Goal: Task Accomplishment & Management: Use online tool/utility

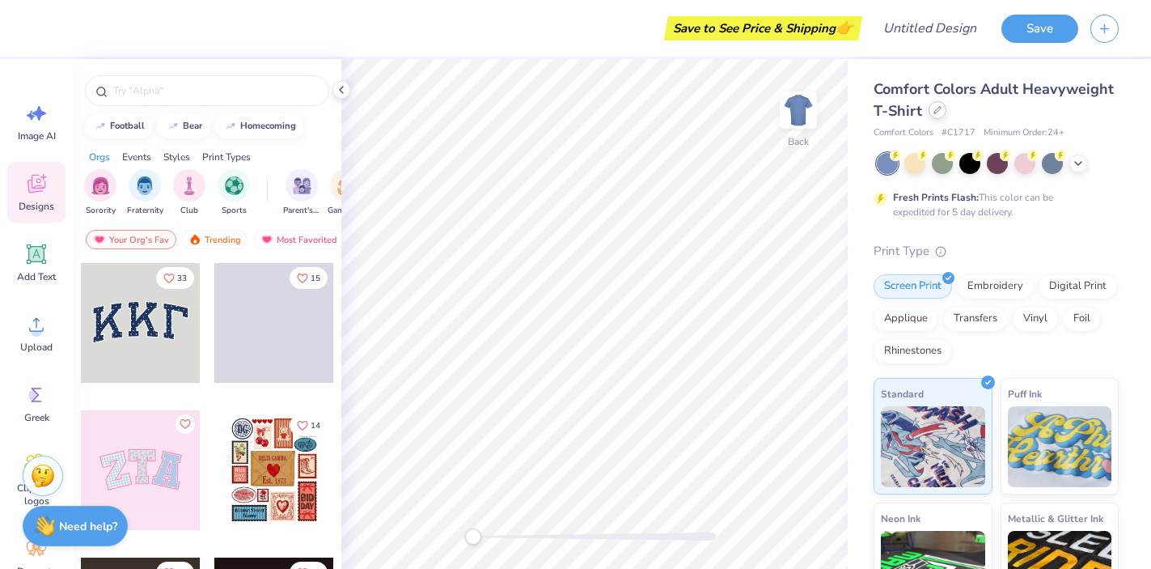
click at [934, 108] on icon at bounding box center [937, 110] width 8 height 8
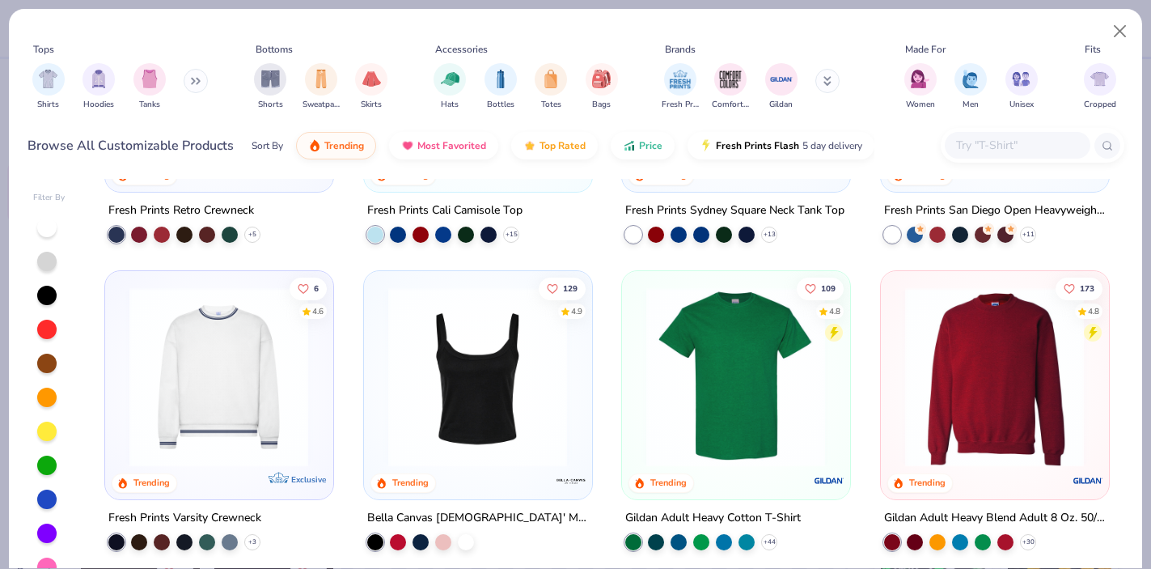
scroll to position [587, 0]
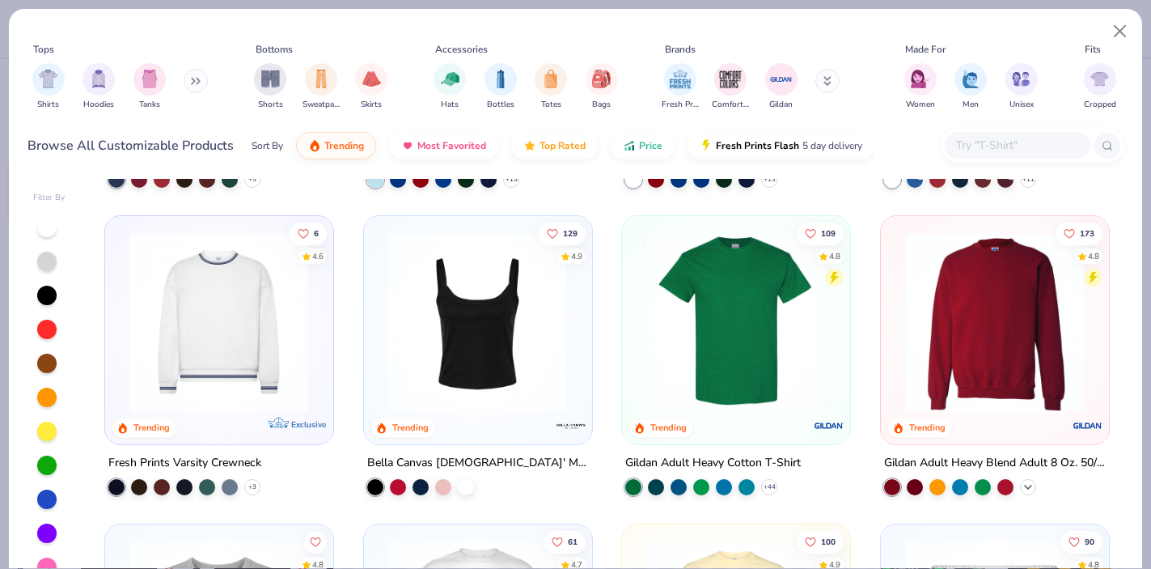
click at [1030, 485] on polyline at bounding box center [1028, 486] width 6 height 3
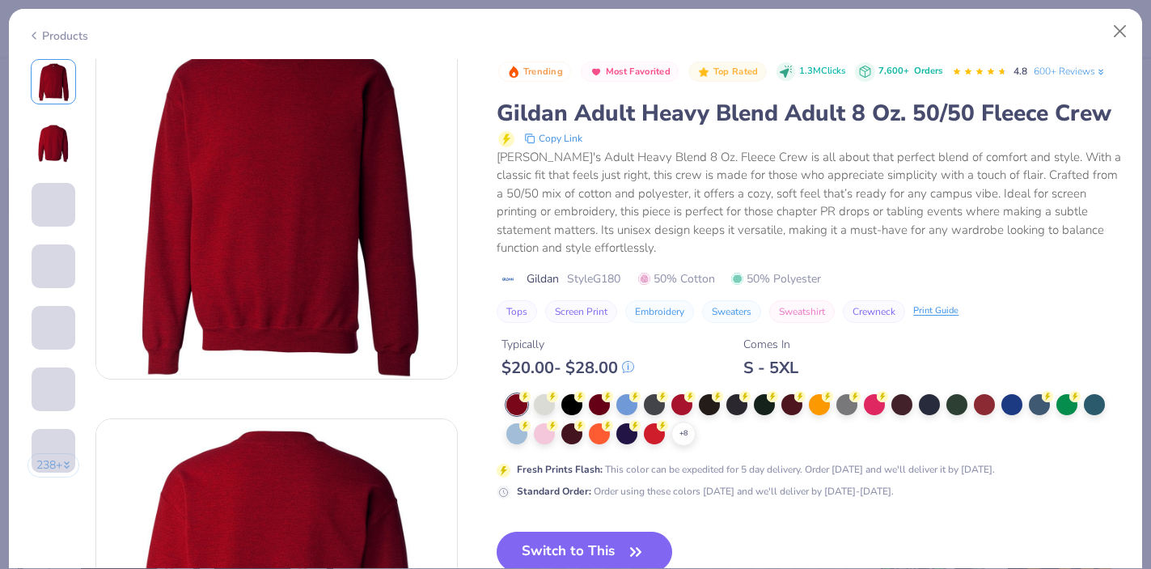
scroll to position [51, 0]
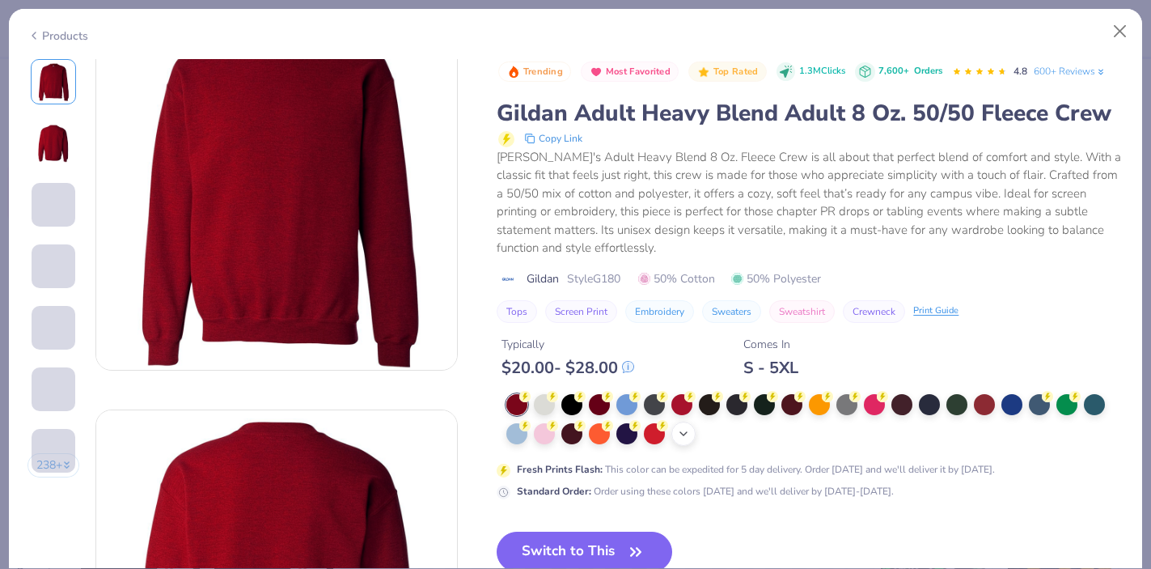
click at [685, 435] on icon at bounding box center [683, 433] width 13 height 13
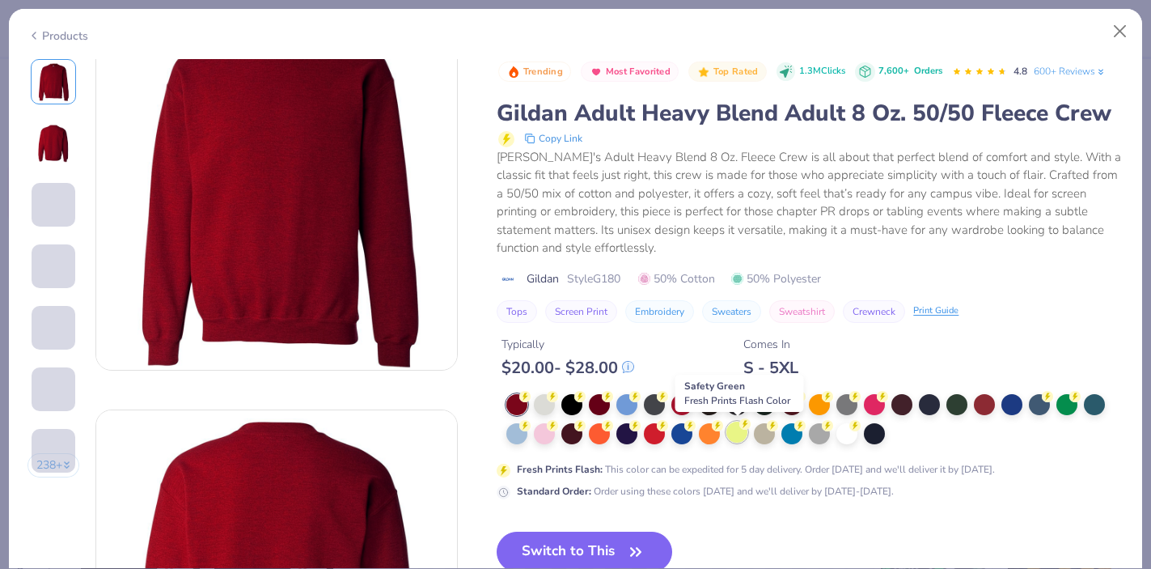
click at [745, 434] on div at bounding box center [736, 431] width 21 height 21
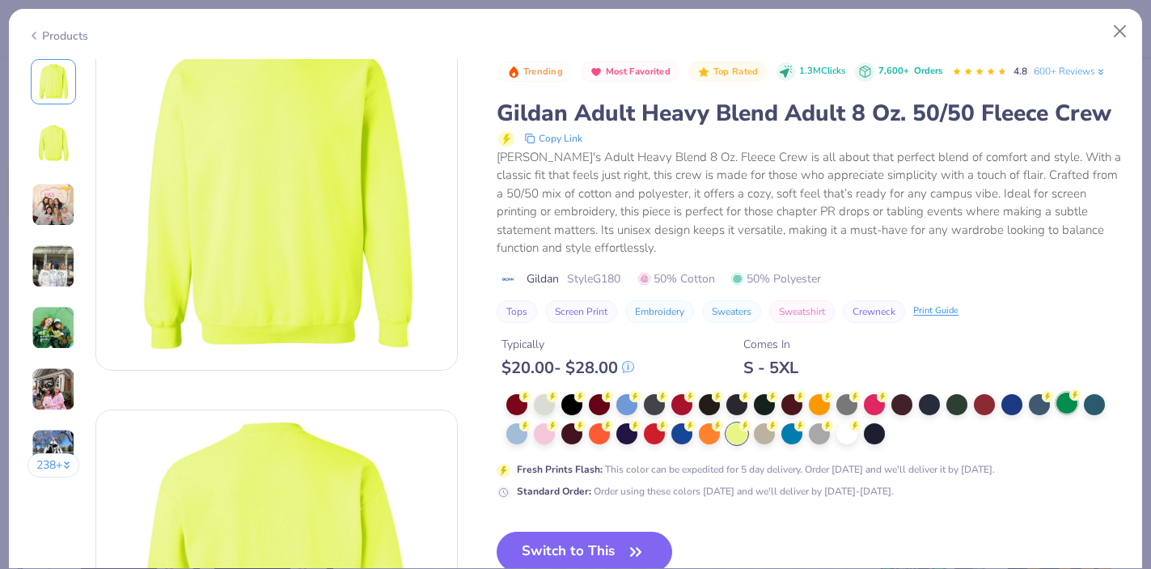
click at [1069, 404] on div at bounding box center [1066, 402] width 21 height 21
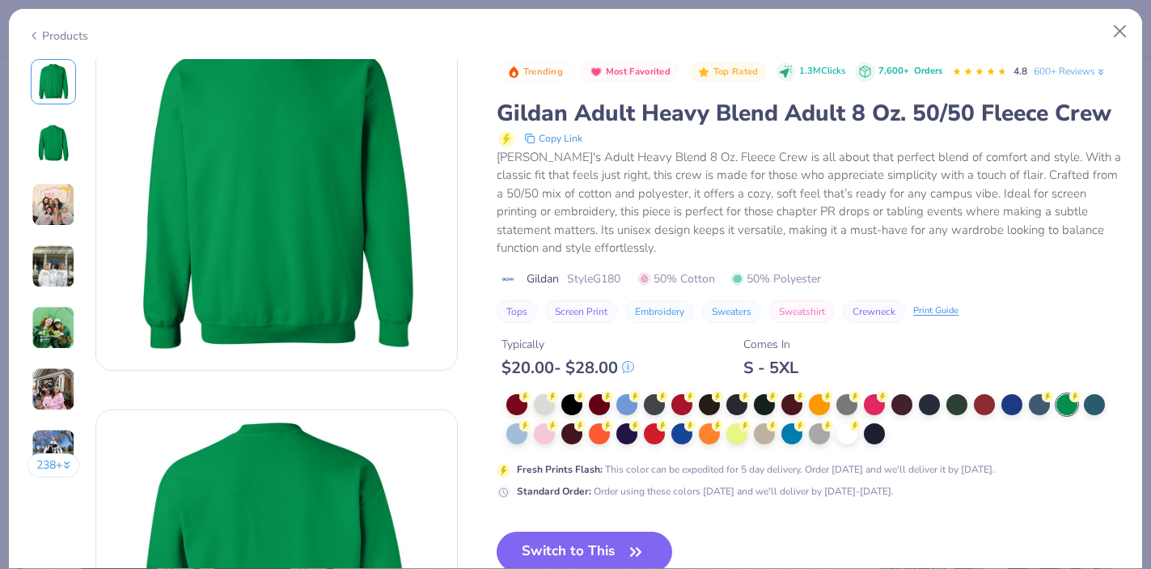
click at [575, 312] on button "Screen Print" at bounding box center [581, 311] width 72 height 23
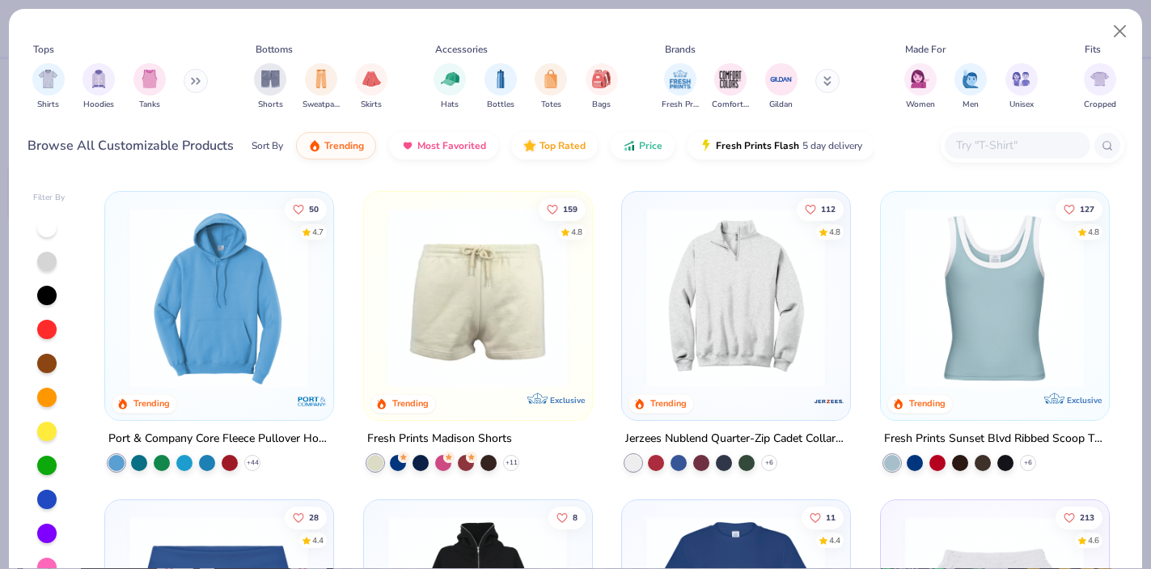
scroll to position [25, 0]
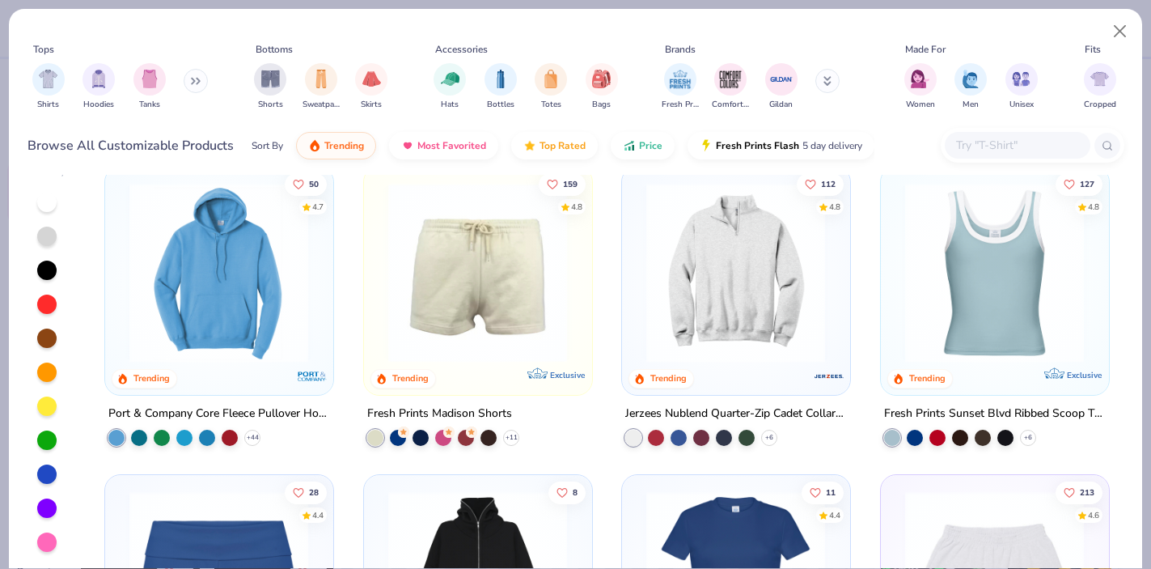
click at [46, 437] on div at bounding box center [46, 439] width 19 height 19
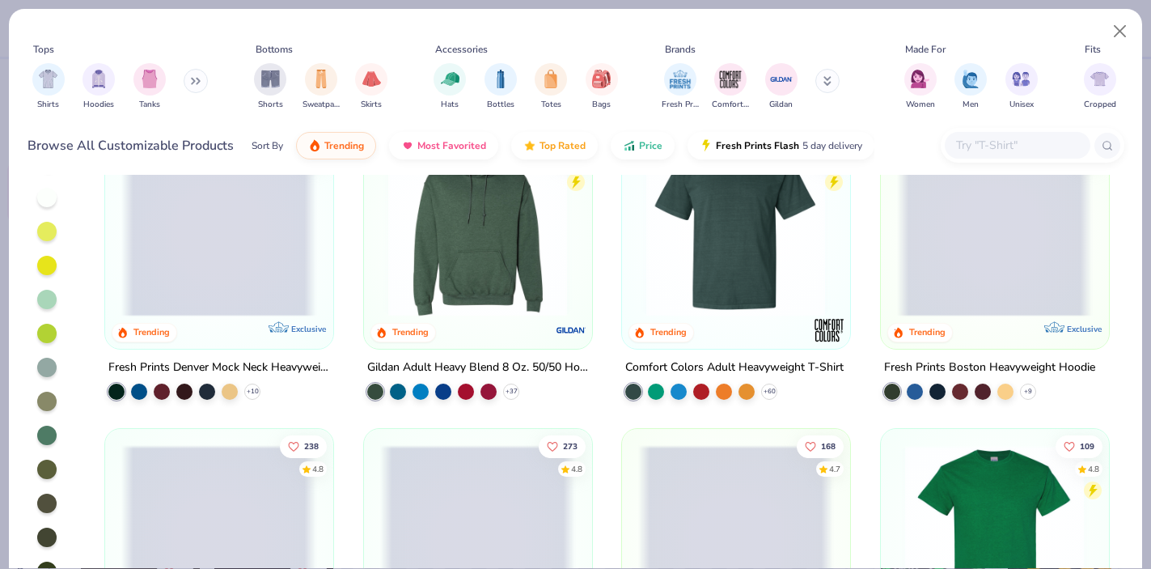
scroll to position [96, 0]
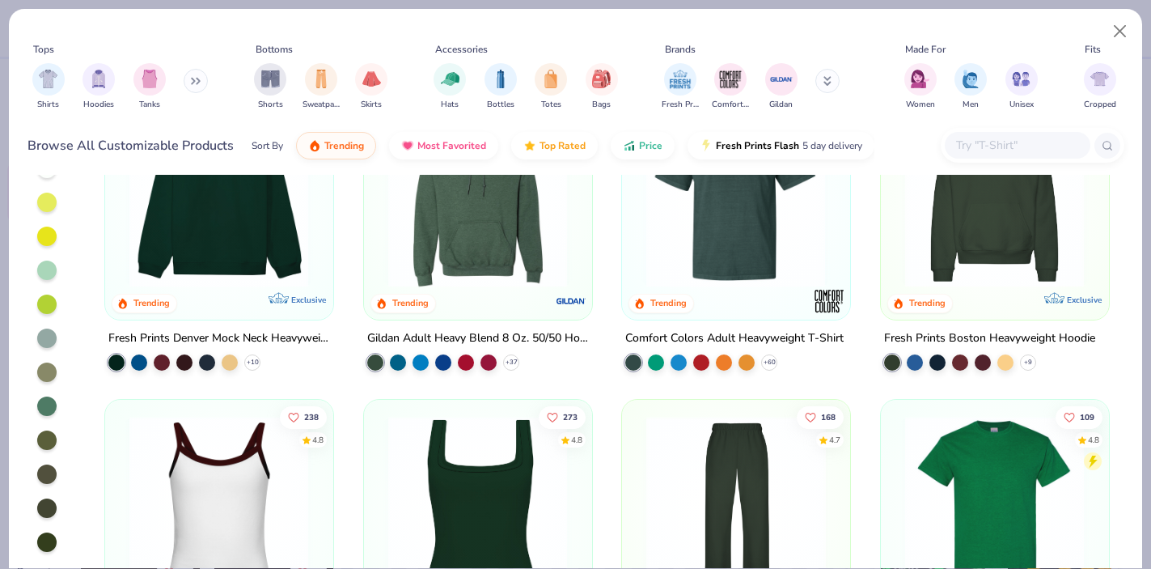
click at [44, 269] on div at bounding box center [46, 269] width 19 height 19
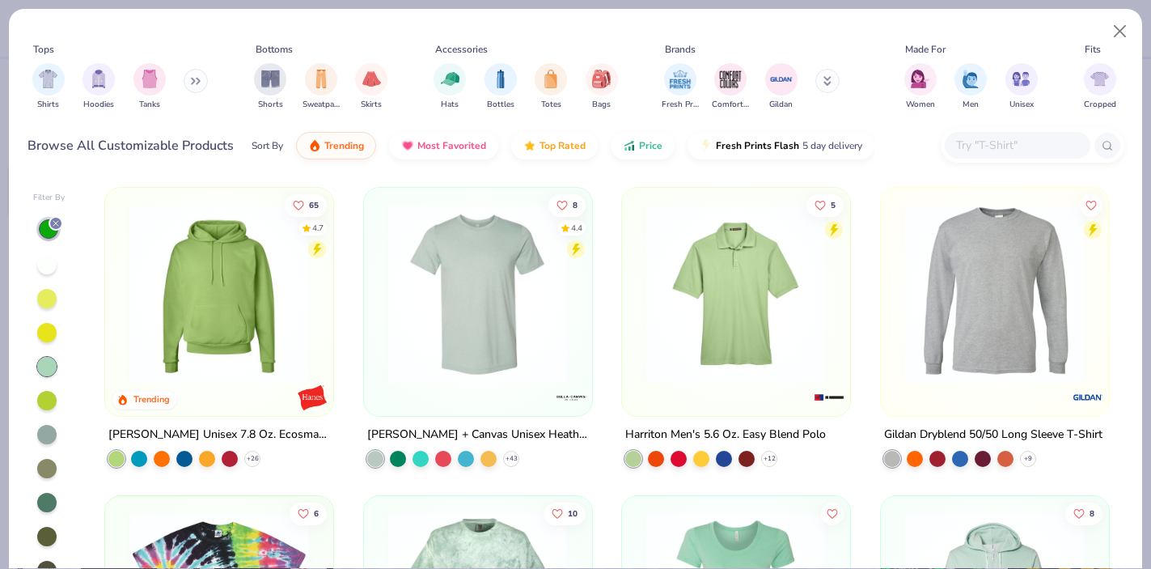
click at [49, 401] on div at bounding box center [46, 400] width 19 height 19
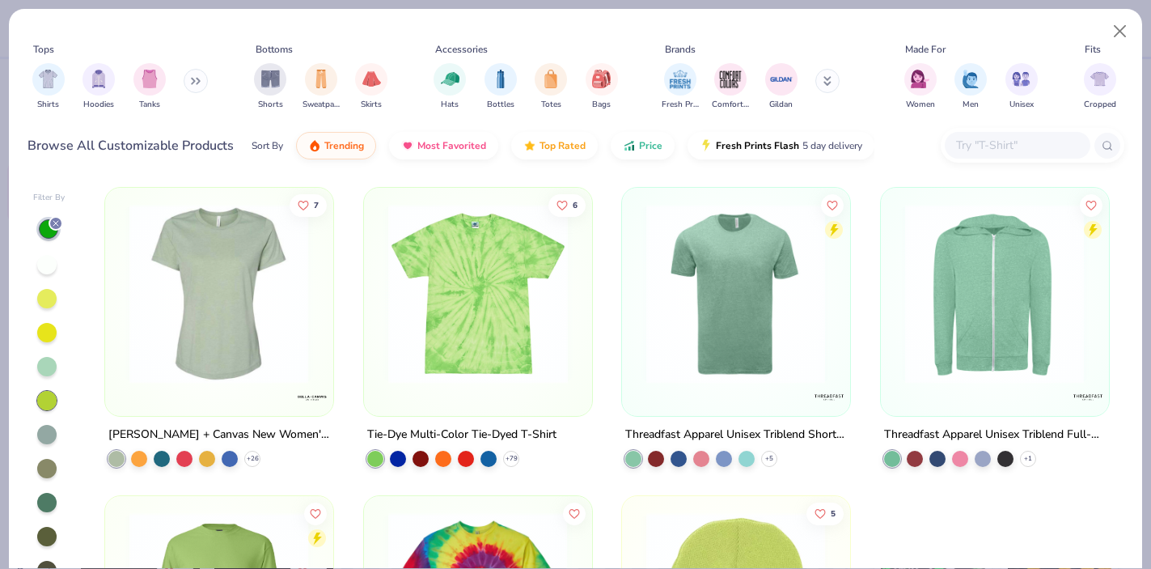
click at [193, 83] on button at bounding box center [196, 81] width 24 height 24
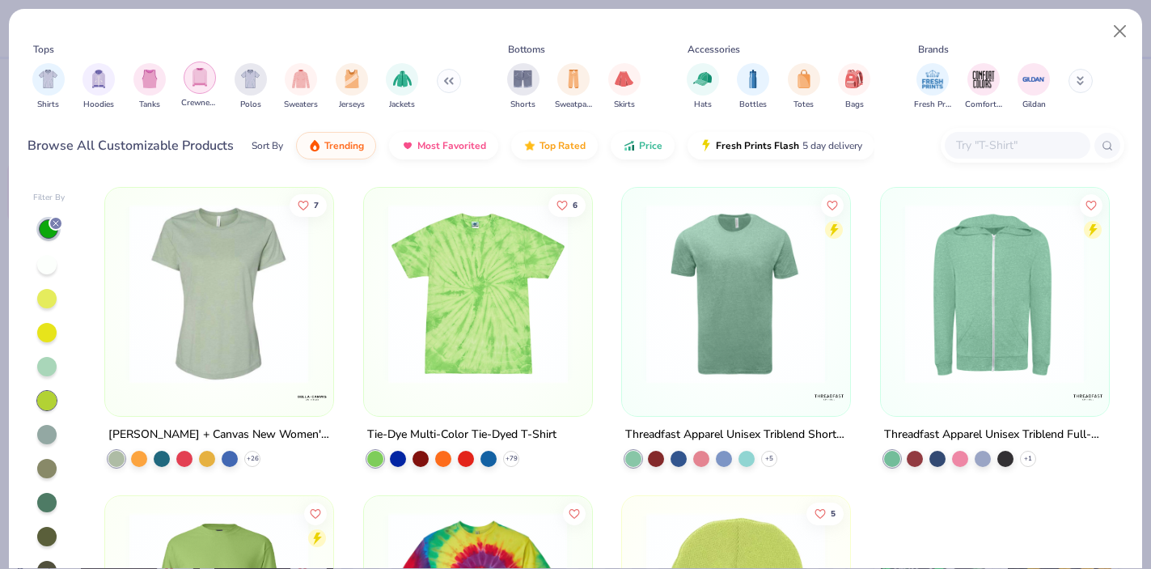
click at [205, 86] on img "filter for Crewnecks" at bounding box center [200, 77] width 18 height 19
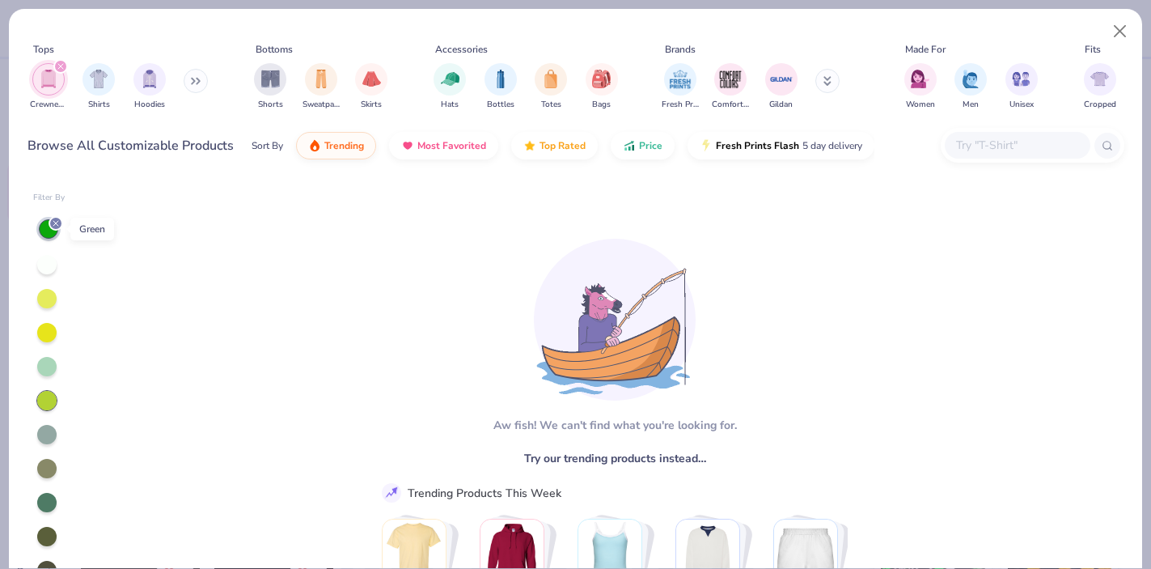
click at [57, 218] on icon at bounding box center [56, 223] width 10 height 10
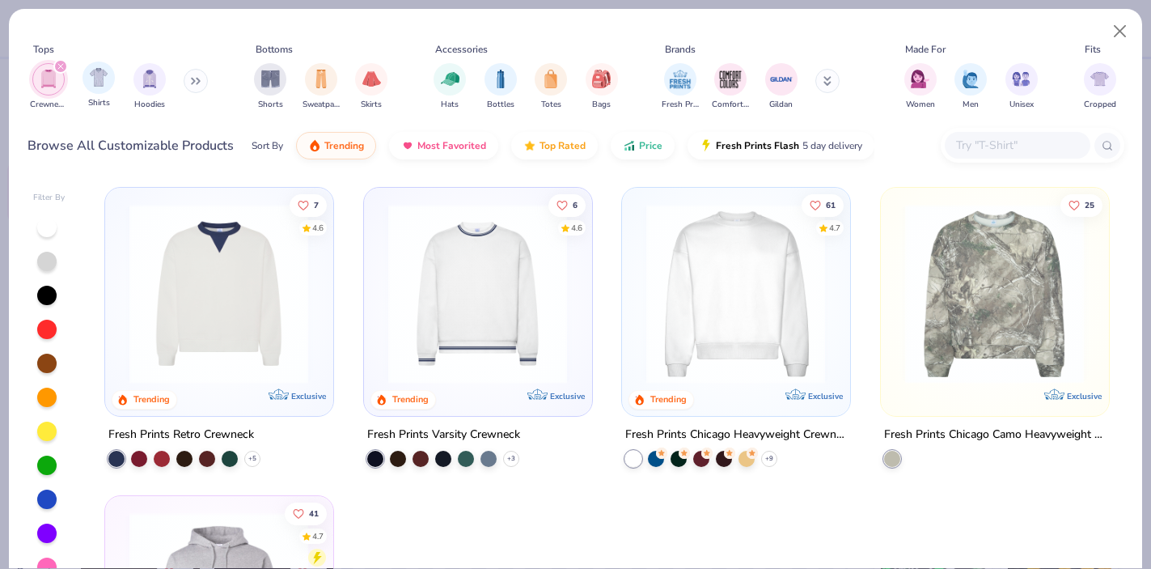
click at [60, 64] on icon "filter for Crewnecks" at bounding box center [60, 66] width 6 height 6
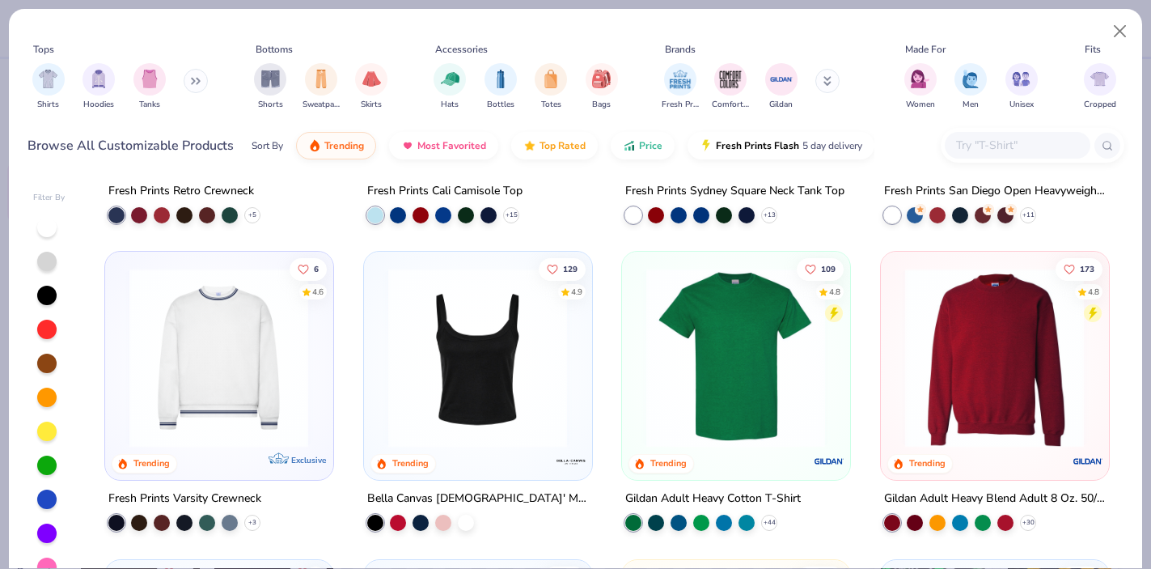
scroll to position [554, 0]
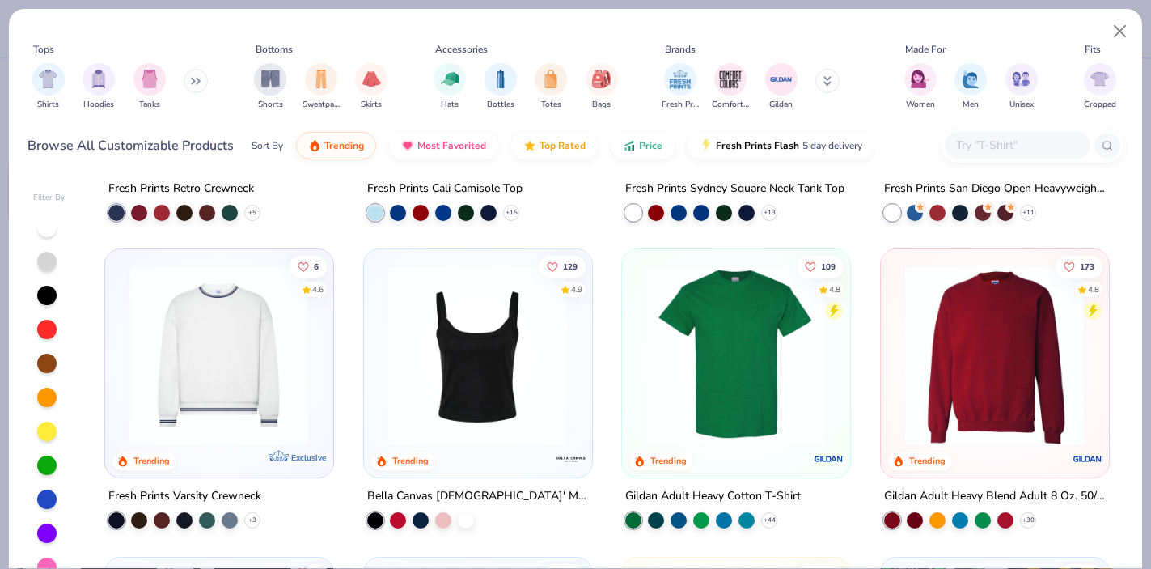
click at [933, 341] on img at bounding box center [994, 355] width 195 height 180
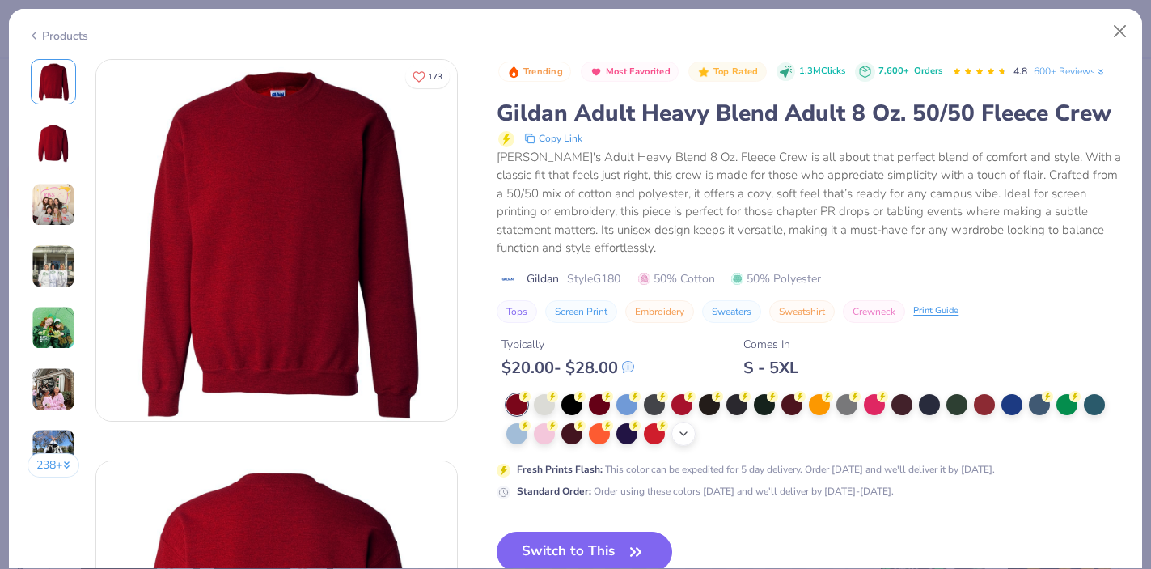
click at [689, 435] on icon at bounding box center [683, 433] width 13 height 13
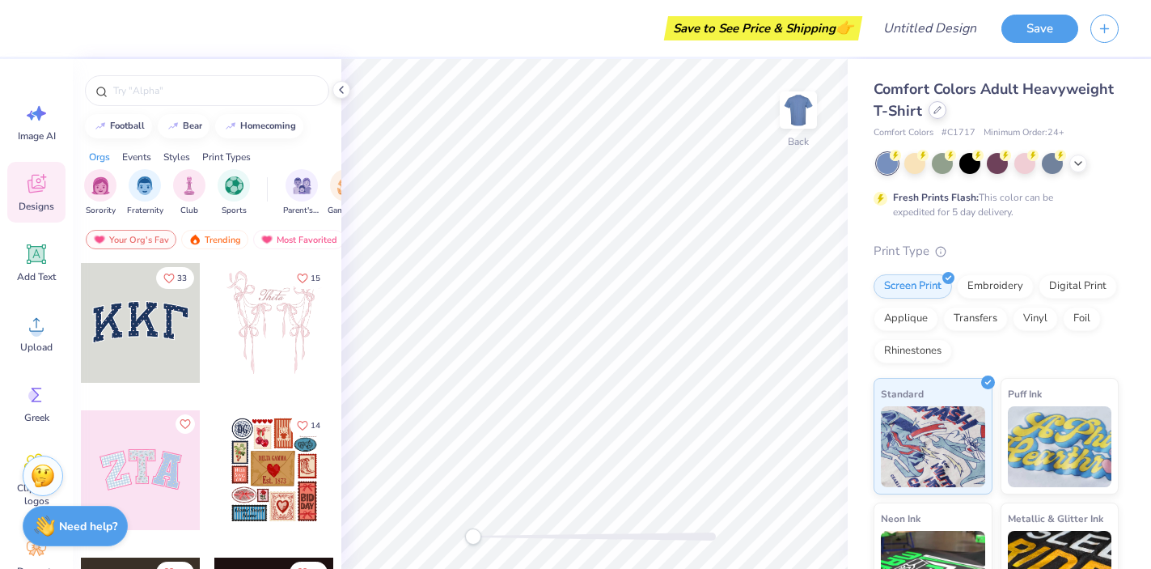
click at [934, 111] on icon at bounding box center [937, 110] width 8 height 8
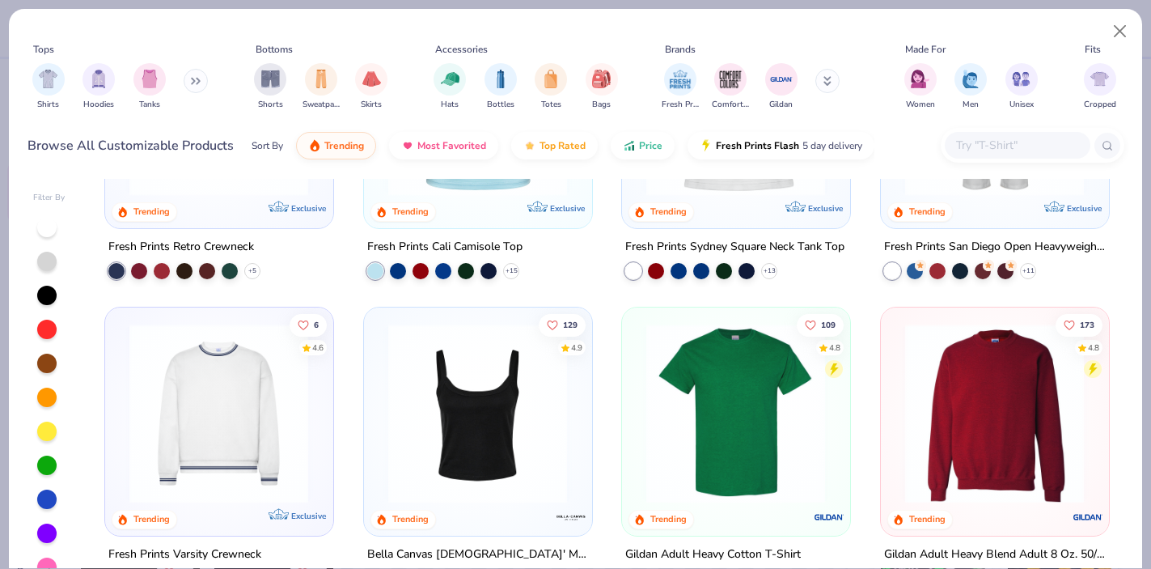
scroll to position [599, 0]
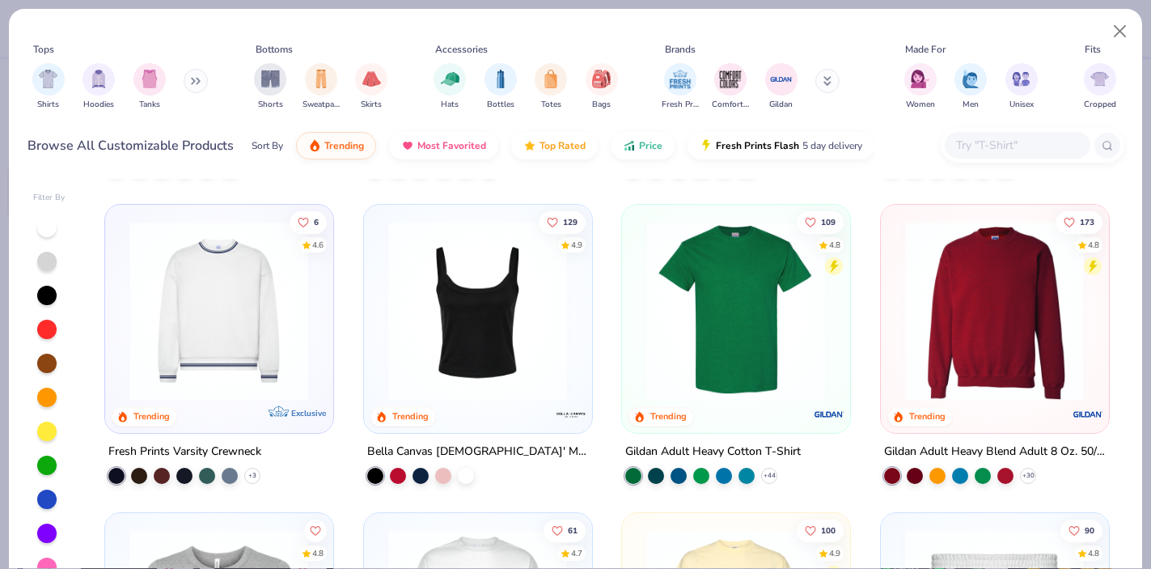
click at [1009, 379] on img at bounding box center [994, 311] width 195 height 180
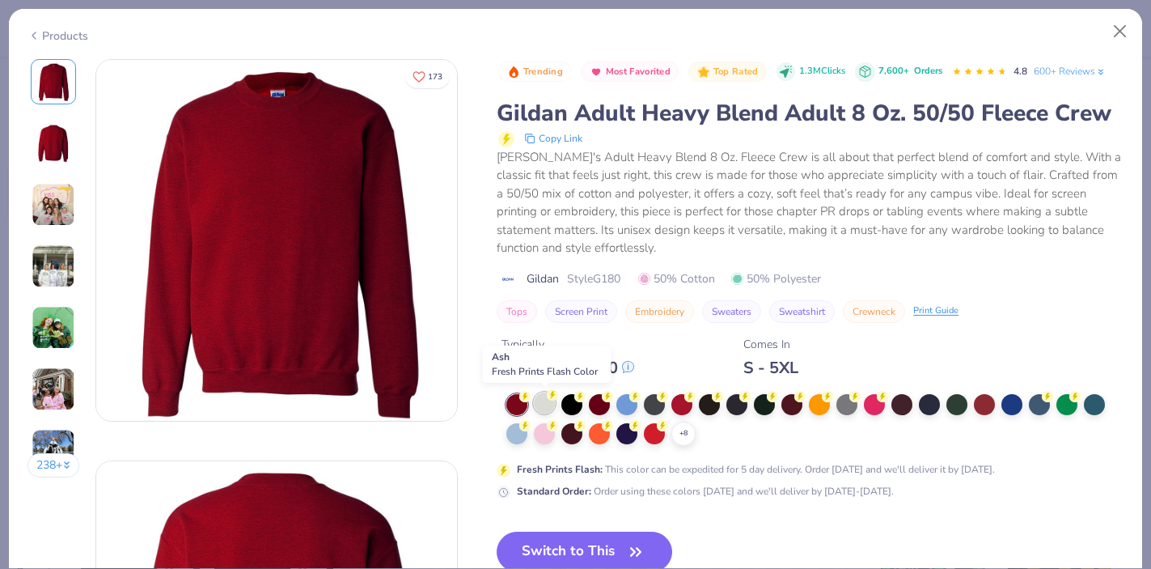
click at [547, 403] on div at bounding box center [544, 402] width 21 height 21
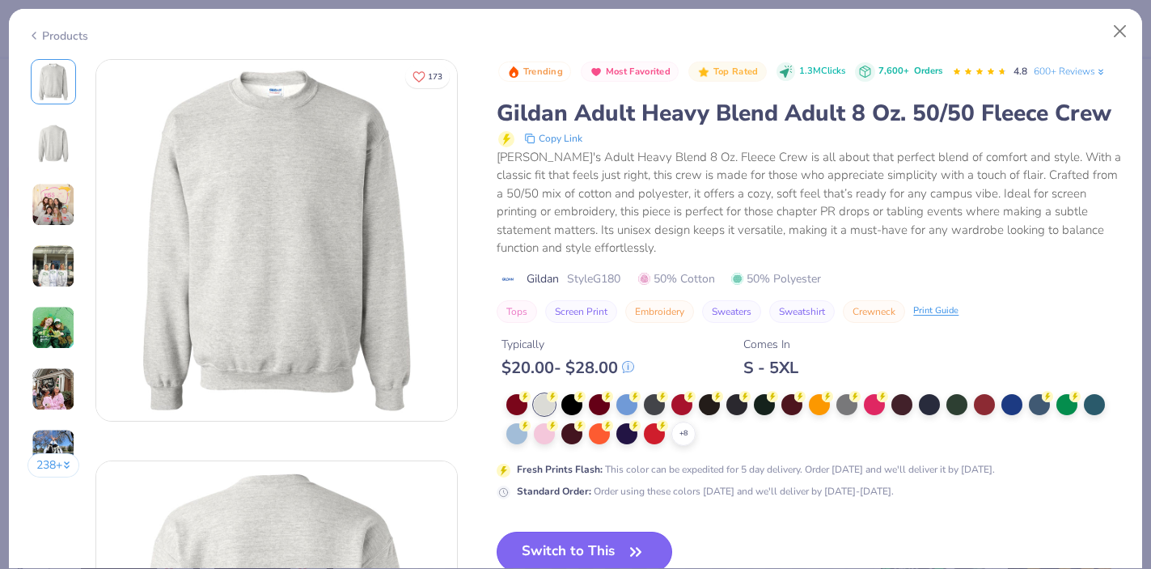
click at [594, 546] on button "Switch to This" at bounding box center [585, 551] width 176 height 40
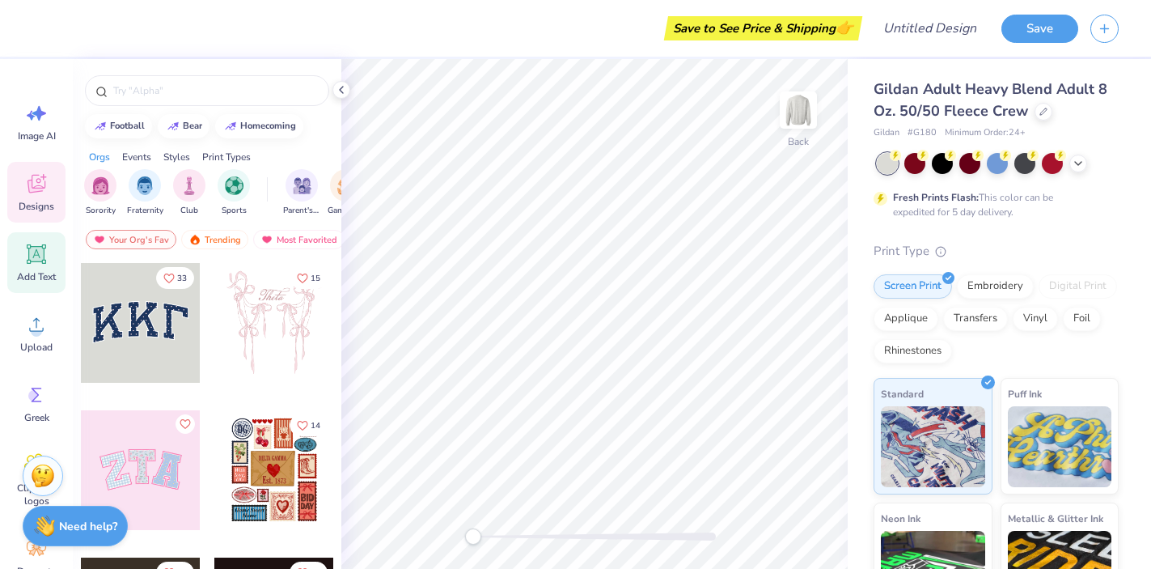
click at [38, 250] on icon at bounding box center [36, 254] width 15 height 15
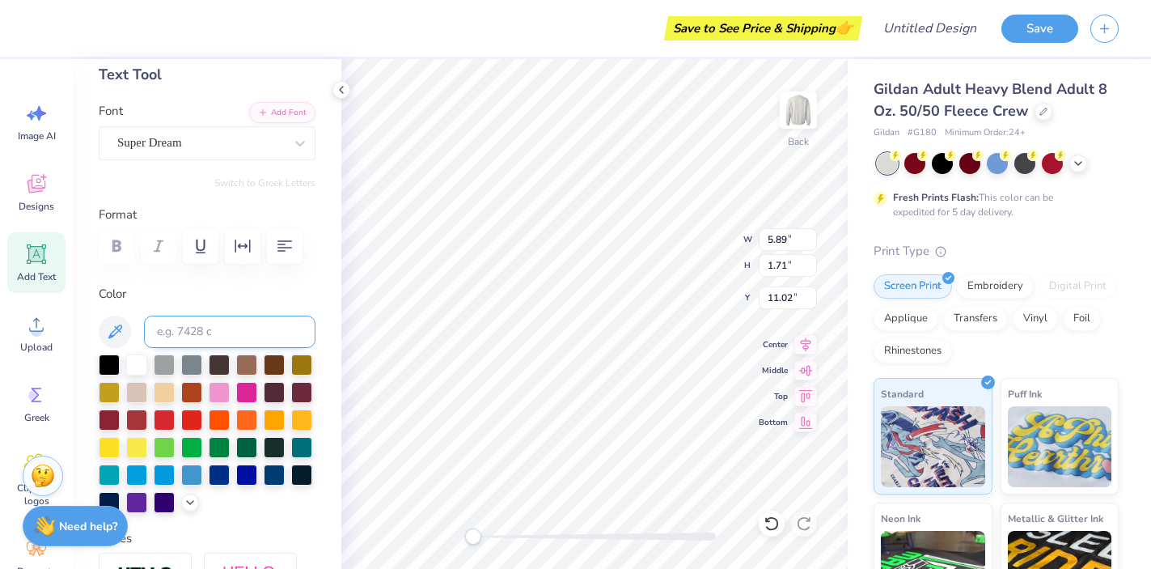
scroll to position [99, 0]
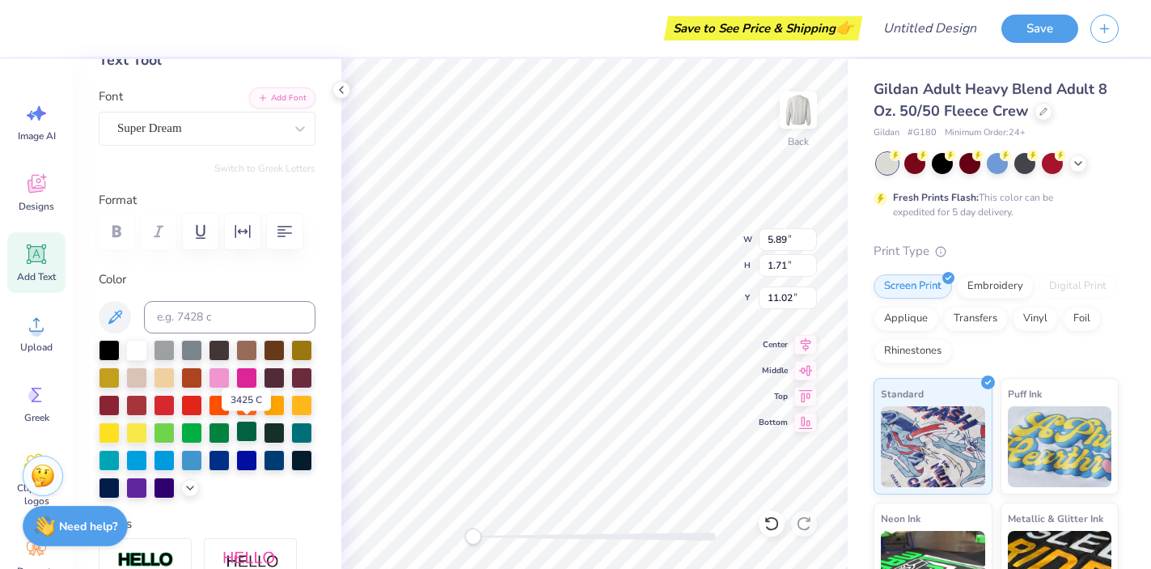
click at [246, 432] on div at bounding box center [246, 431] width 21 height 21
click at [303, 432] on div at bounding box center [301, 431] width 21 height 21
click at [196, 432] on div at bounding box center [191, 431] width 21 height 21
click at [170, 432] on div at bounding box center [164, 431] width 21 height 21
click at [216, 432] on div at bounding box center [219, 431] width 21 height 21
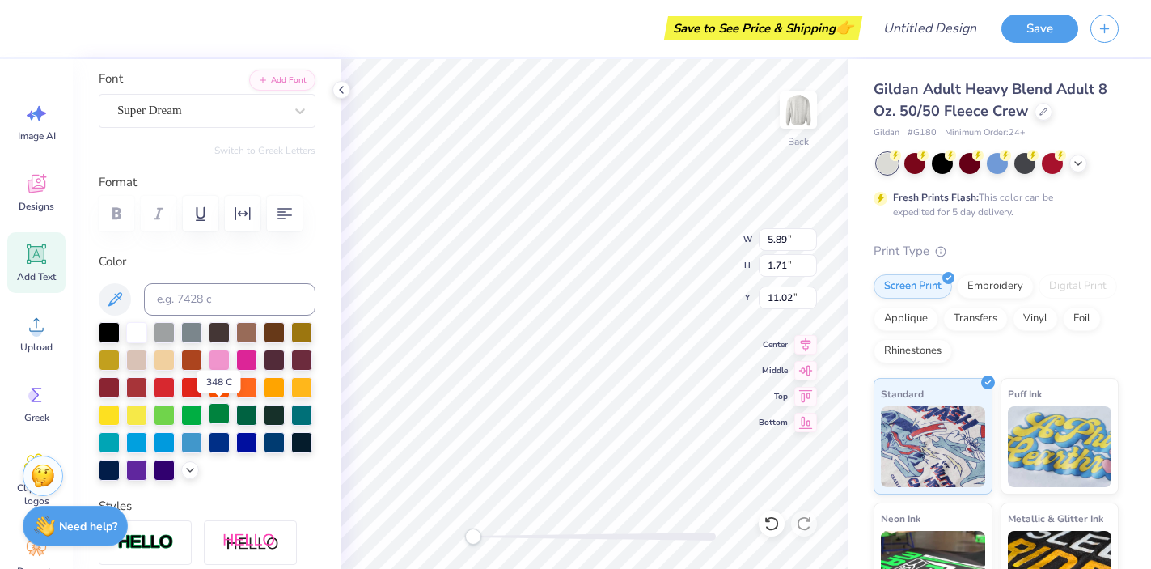
scroll to position [132, 0]
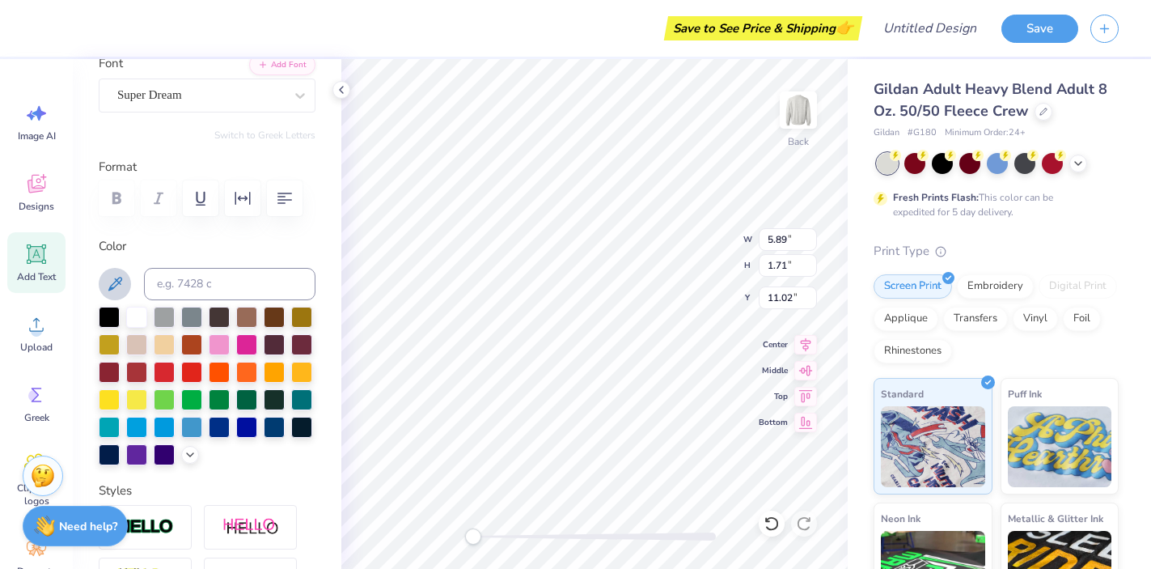
click at [114, 288] on icon at bounding box center [114, 283] width 19 height 19
click at [187, 454] on icon at bounding box center [190, 453] width 13 height 13
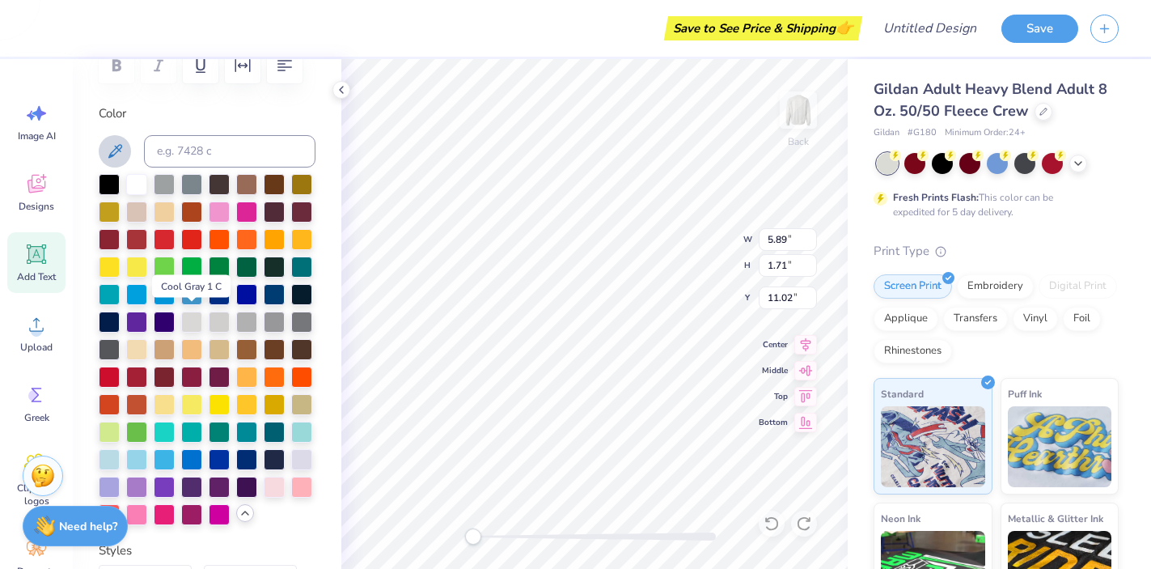
scroll to position [271, 0]
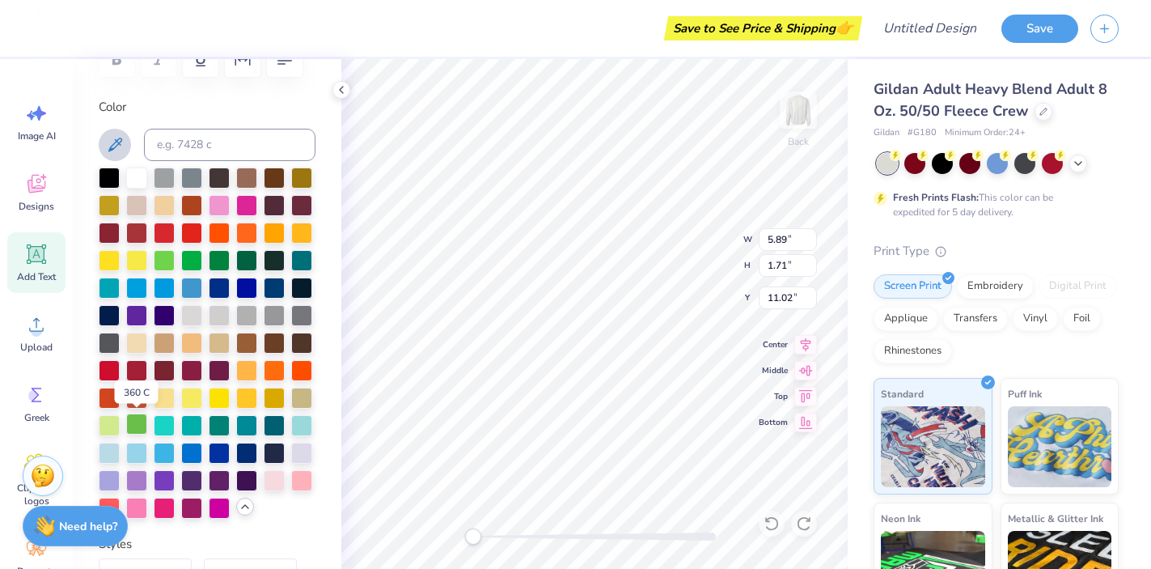
click at [138, 430] on div at bounding box center [136, 423] width 21 height 21
click at [108, 426] on div at bounding box center [109, 423] width 21 height 21
click at [131, 425] on div at bounding box center [136, 423] width 21 height 21
click at [222, 425] on div at bounding box center [219, 423] width 21 height 21
